Goal: Register for event/course

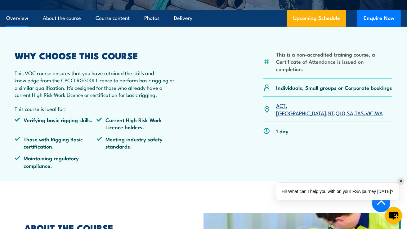
scroll to position [146, 0]
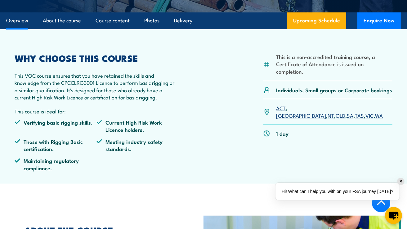
click at [347, 111] on link "SA" at bounding box center [350, 114] width 7 height 7
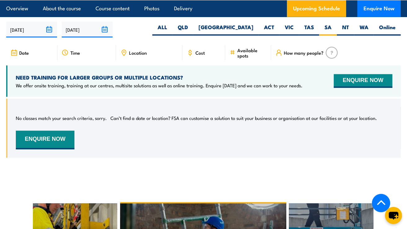
scroll to position [857, 0]
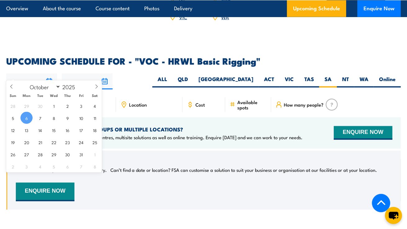
click at [44, 74] on input "[DATE]" at bounding box center [31, 82] width 51 height 16
drag, startPoint x: 44, startPoint y: 74, endPoint x: 42, endPoint y: 79, distance: 4.7
click at [42, 79] on input "[DATE]" at bounding box center [31, 82] width 51 height 16
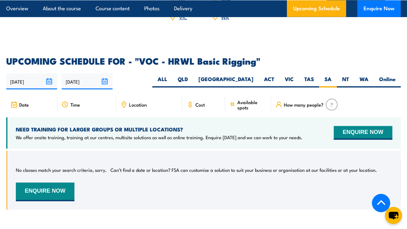
click at [49, 74] on input "[DATE]" at bounding box center [31, 82] width 51 height 16
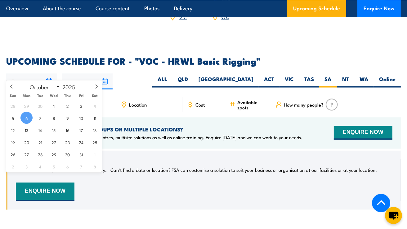
click at [49, 74] on input "[DATE]" at bounding box center [31, 82] width 51 height 16
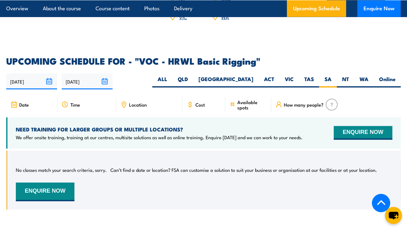
click at [152, 56] on h2 "UPCOMING SCHEDULE FOR - "VOC - HRWL Basic Rigging"" at bounding box center [203, 60] width 395 height 8
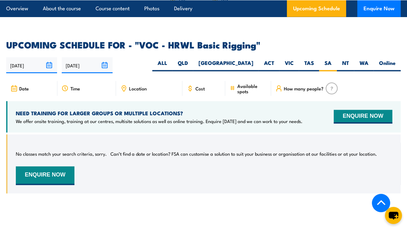
scroll to position [872, 0]
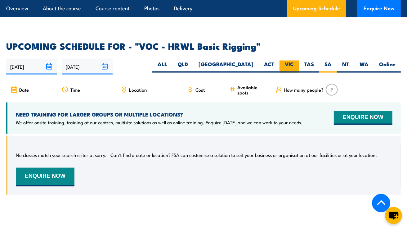
click at [289, 61] on label "VIC" at bounding box center [290, 67] width 20 height 12
click at [294, 61] on input "VIC" at bounding box center [296, 63] width 4 height 4
radio input "true"
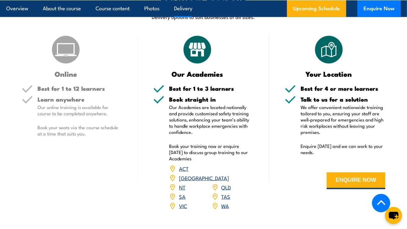
scroll to position [670, 0]
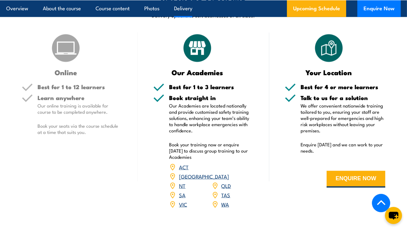
click at [199, 95] on h5 "Book straight in" at bounding box center [211, 98] width 85 height 6
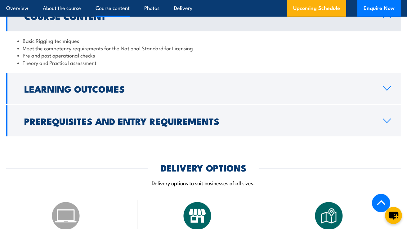
scroll to position [512, 0]
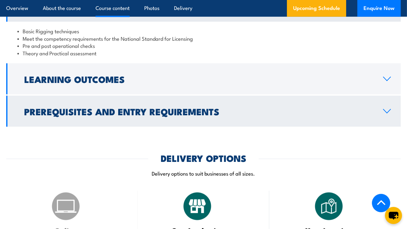
click at [389, 107] on link "Prerequisites and Entry Requirements" at bounding box center [203, 111] width 395 height 31
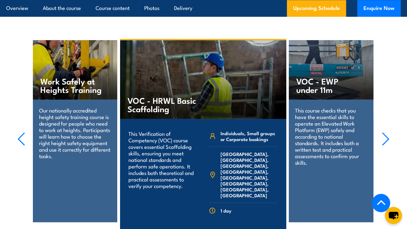
scroll to position [0, 0]
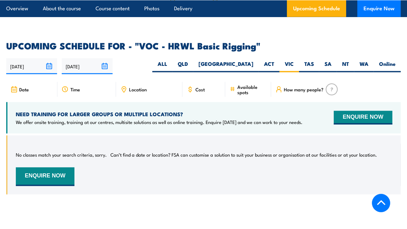
scroll to position [872, 0]
